Goal: Task Accomplishment & Management: Use online tool/utility

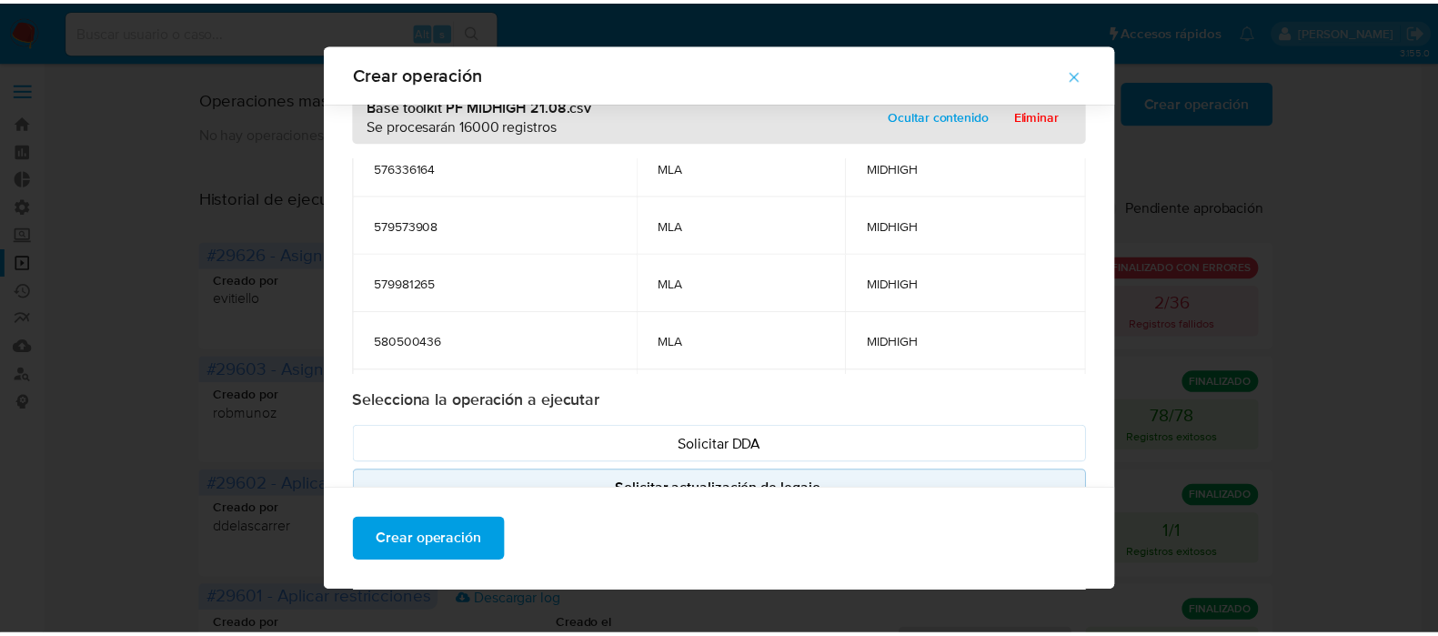
scroll to position [156, 0]
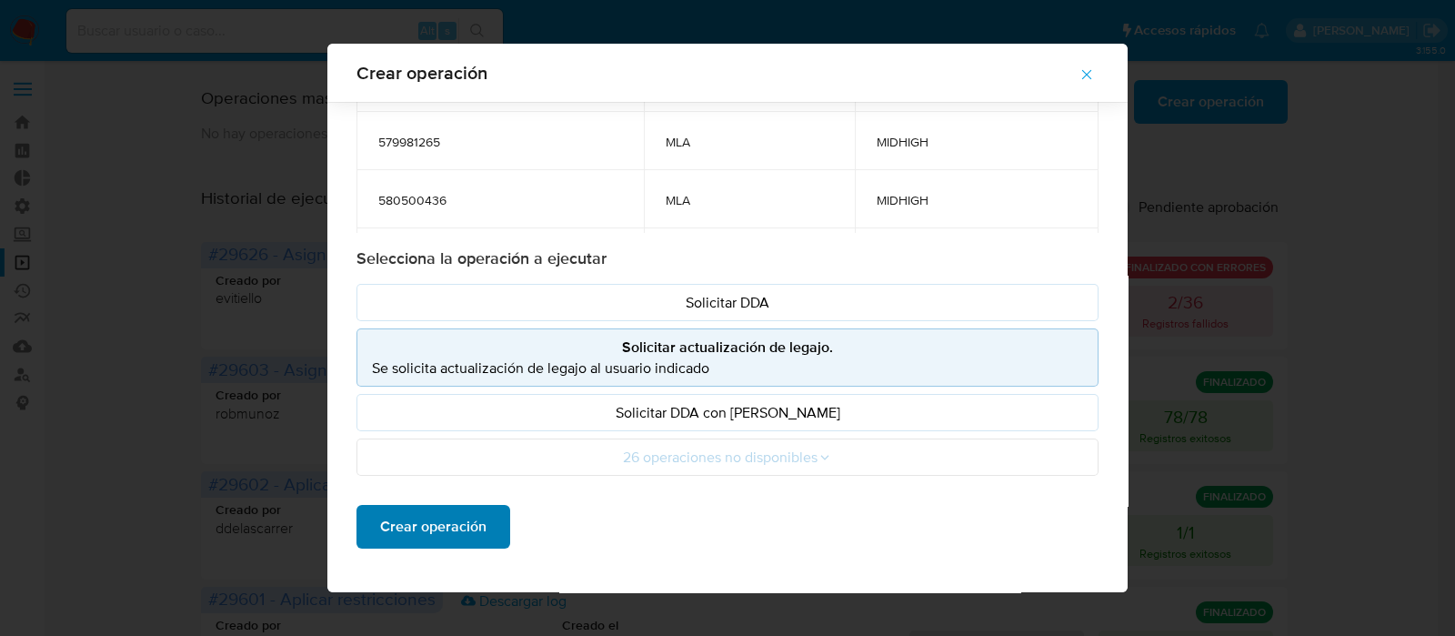
click at [417, 525] on span "Crear operación" at bounding box center [433, 527] width 106 height 40
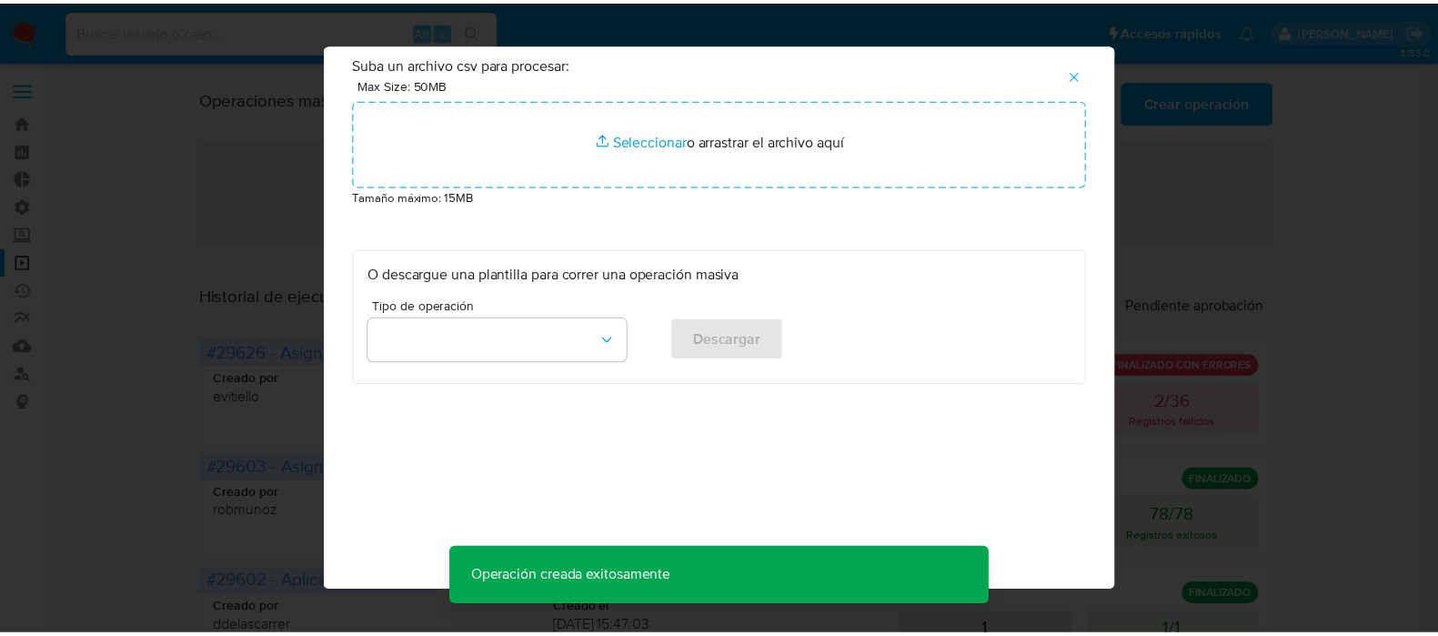
scroll to position [0, 0]
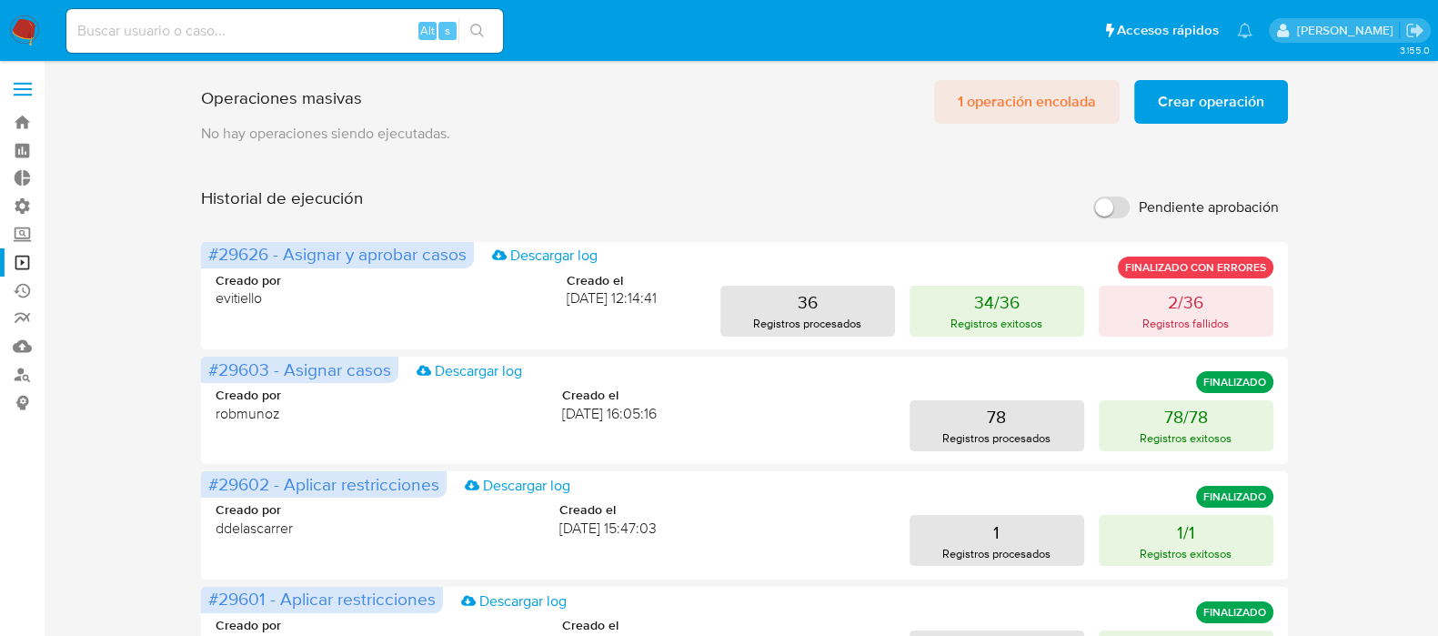
click at [991, 93] on span "1 operación encolada" at bounding box center [1027, 102] width 138 height 40
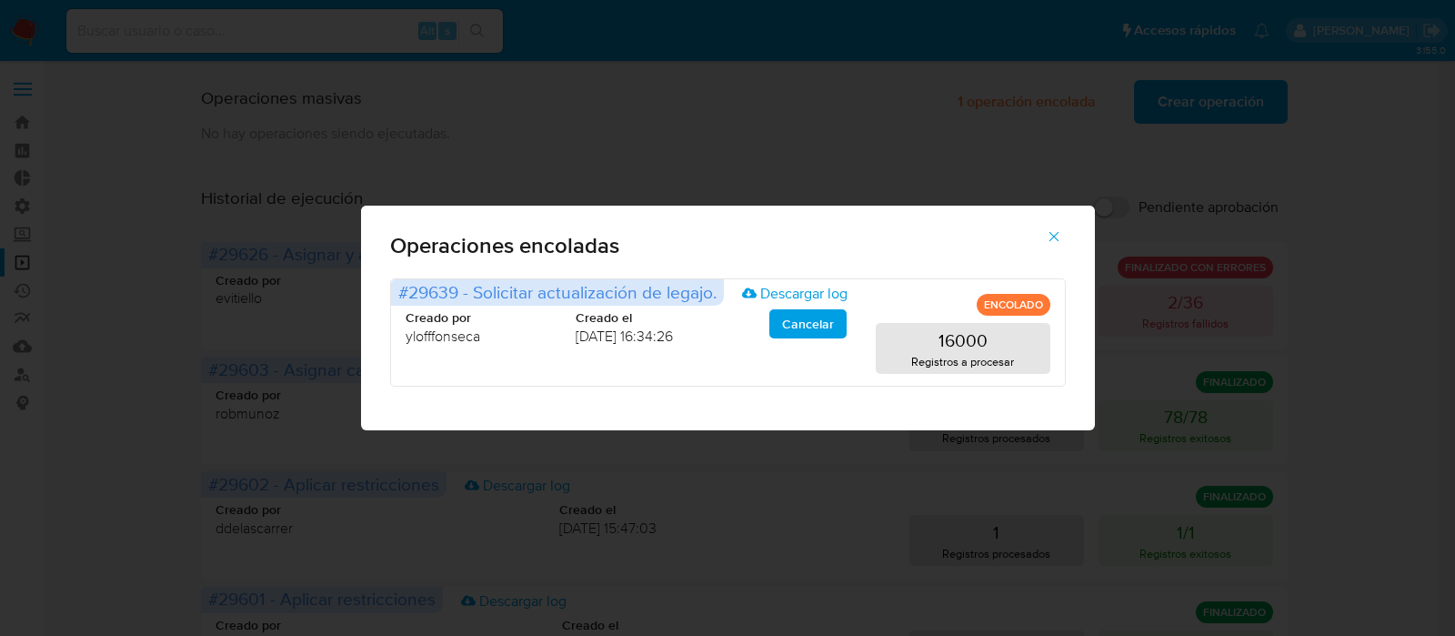
click at [1049, 238] on icon "button" at bounding box center [1054, 236] width 16 height 16
